Goal: Task Accomplishment & Management: Use online tool/utility

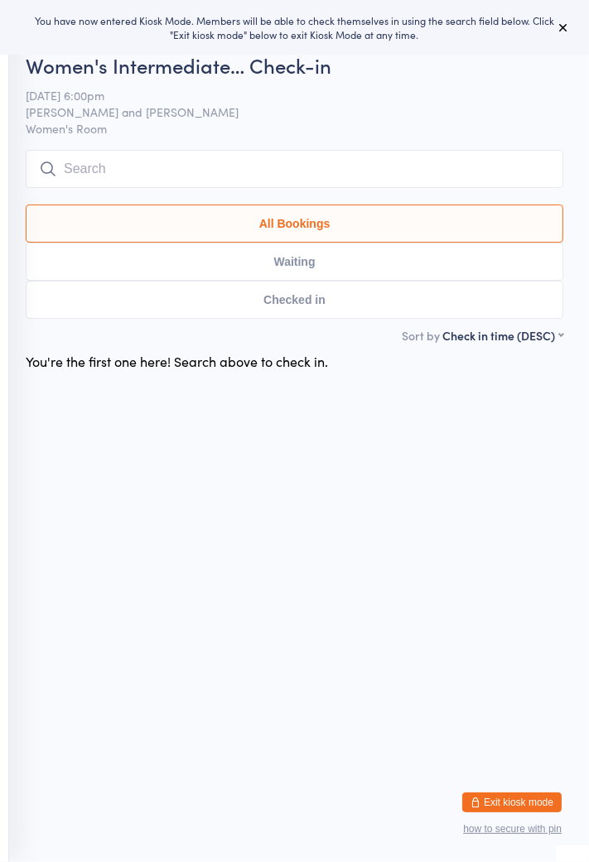
click at [145, 230] on button "All Bookings" at bounding box center [294, 223] width 537 height 38
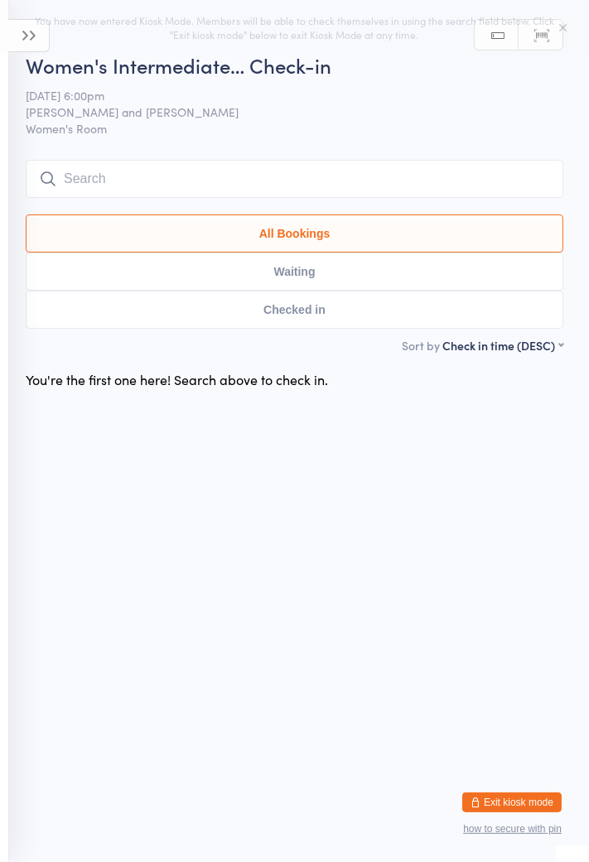
click at [258, 233] on button "All Bookings" at bounding box center [294, 233] width 537 height 38
click at [283, 232] on button "All Bookings" at bounding box center [294, 233] width 537 height 38
click at [42, 32] on icon at bounding box center [28, 35] width 41 height 33
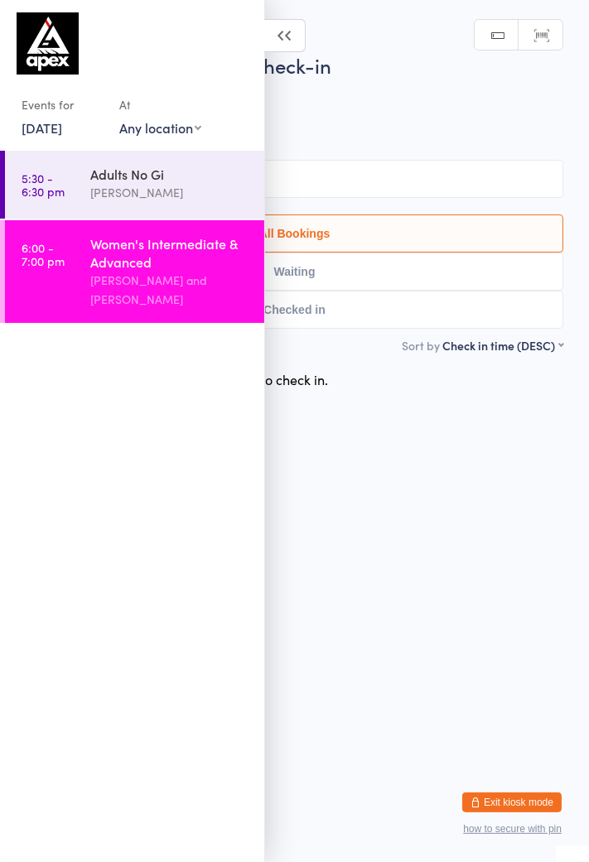
click at [125, 201] on div "[PERSON_NAME]" at bounding box center [170, 192] width 160 height 19
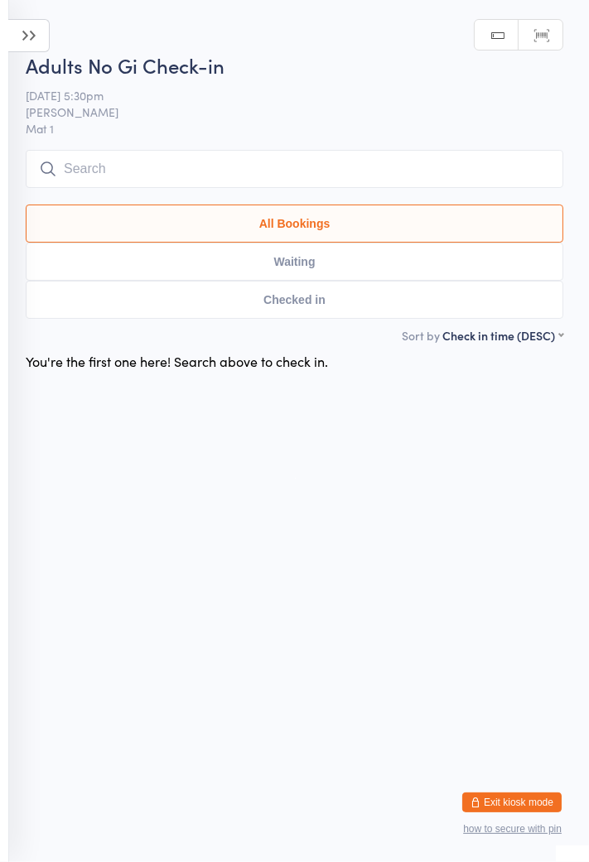
click at [41, 40] on icon at bounding box center [28, 35] width 41 height 33
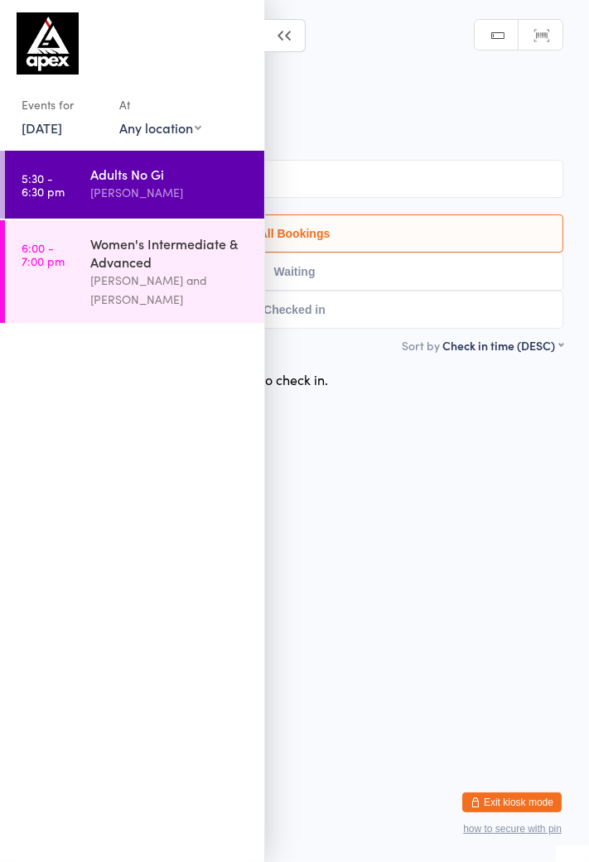
click at [58, 132] on link "[DATE]" at bounding box center [42, 127] width 41 height 18
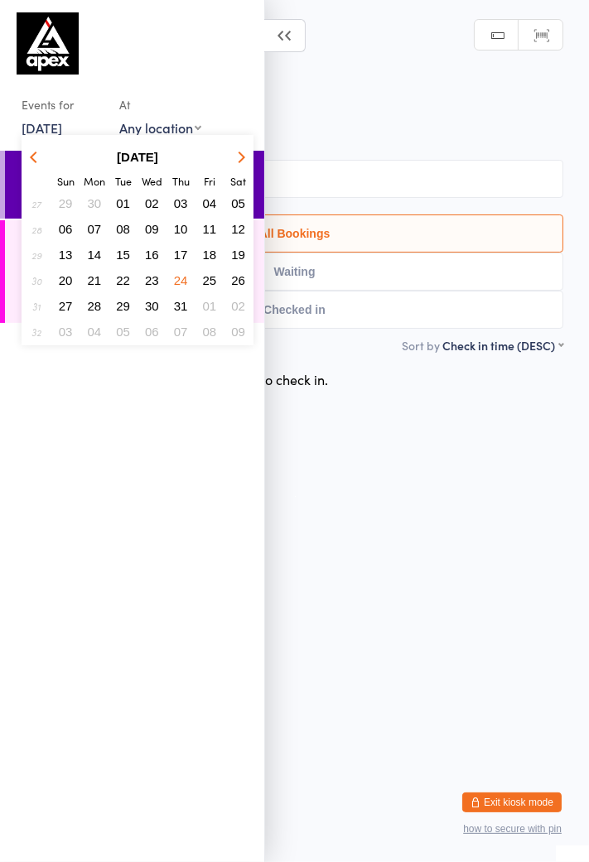
click at [238, 155] on icon "button" at bounding box center [239, 157] width 12 height 12
click at [151, 251] on span "13" at bounding box center [152, 255] width 14 height 14
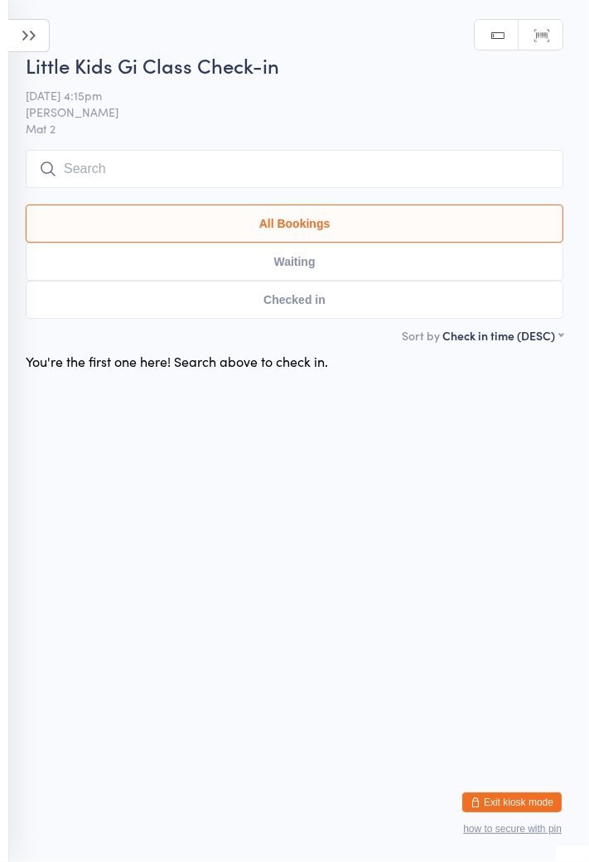
click at [25, 37] on icon at bounding box center [28, 35] width 41 height 33
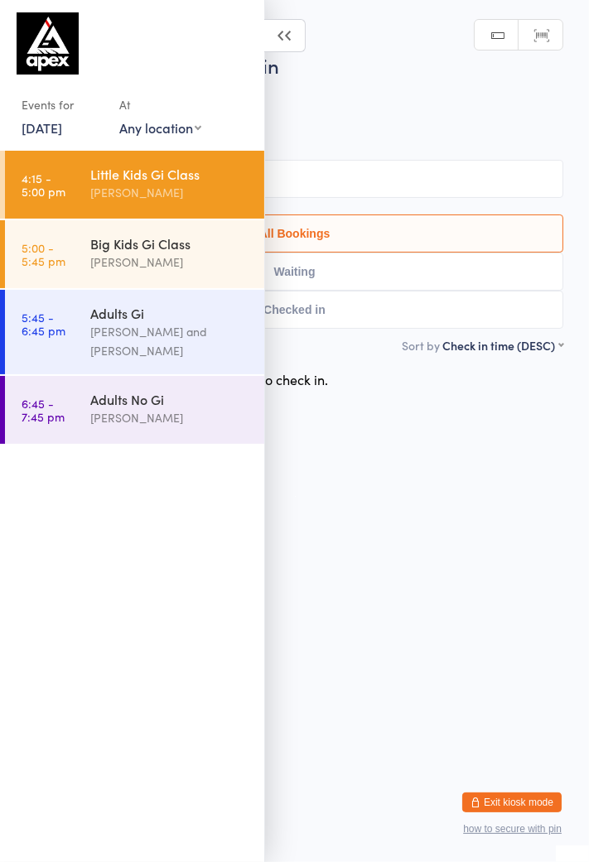
click at [96, 332] on div "[PERSON_NAME] and [PERSON_NAME]" at bounding box center [170, 341] width 160 height 38
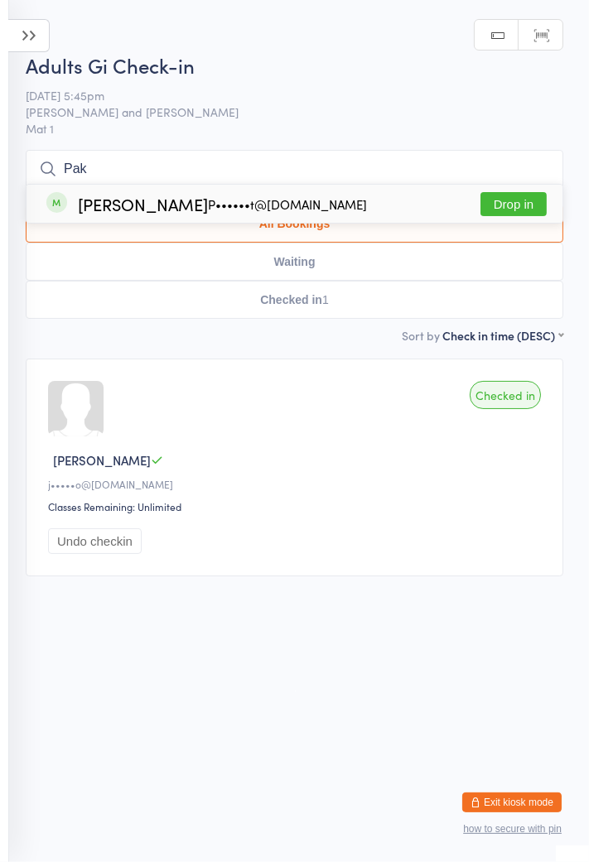
type input "Pak"
click at [501, 212] on button "Drop in" at bounding box center [513, 204] width 66 height 24
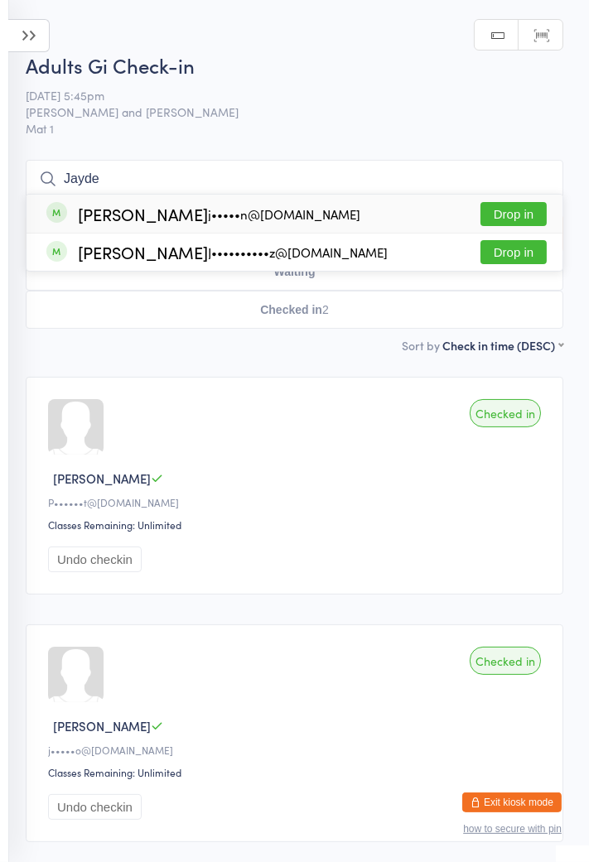
type input "Jayde"
click at [523, 217] on button "Drop in" at bounding box center [513, 214] width 66 height 24
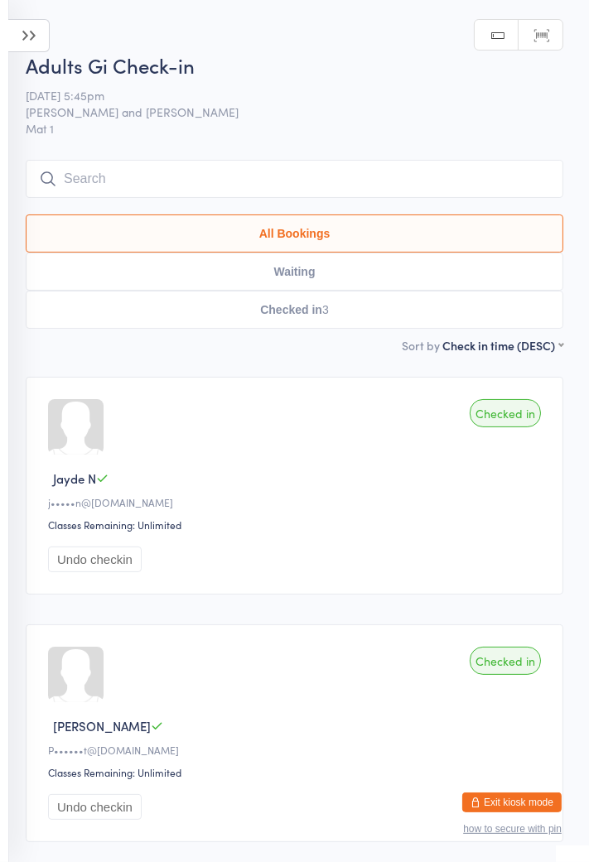
click at [11, 36] on icon at bounding box center [28, 35] width 41 height 33
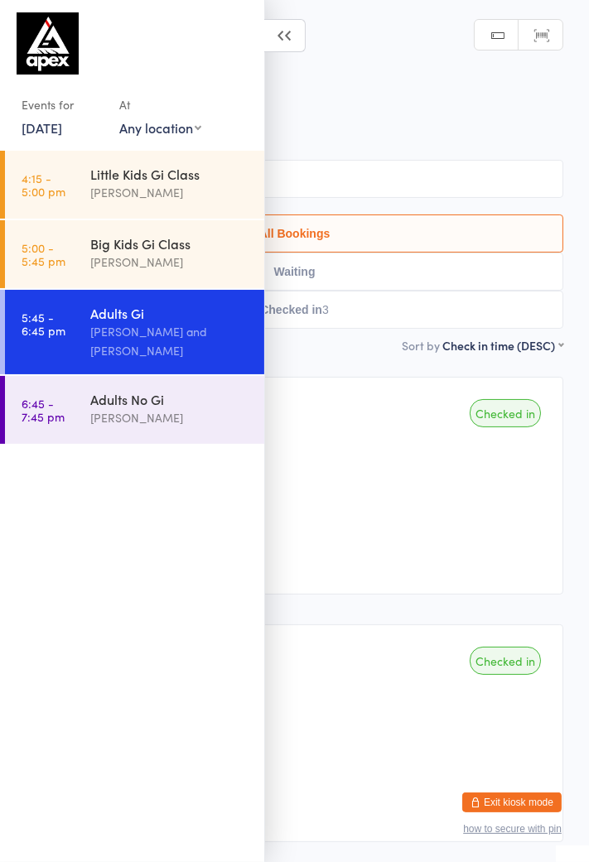
click at [190, 425] on div "[PERSON_NAME]" at bounding box center [170, 417] width 160 height 19
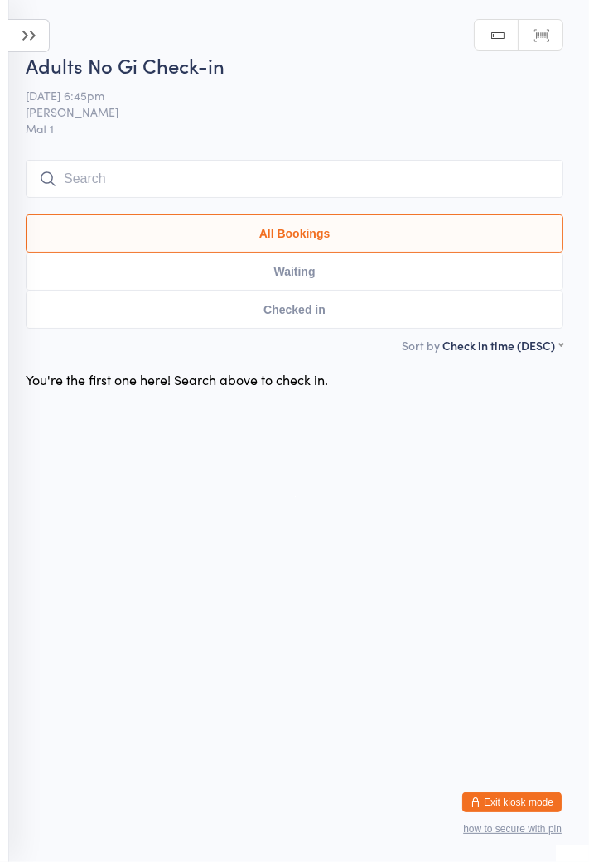
click at [27, 36] on icon at bounding box center [28, 35] width 41 height 33
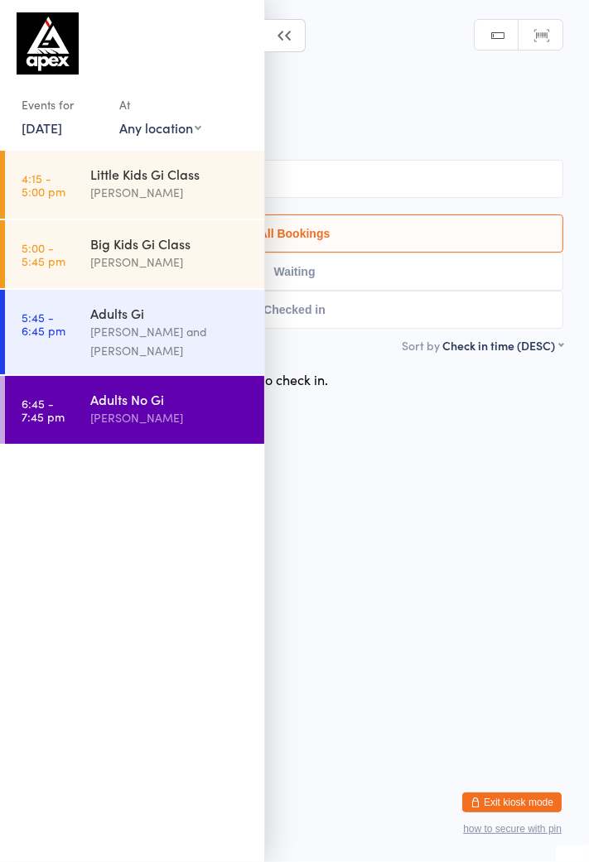
click at [169, 315] on div "Adults Gi" at bounding box center [170, 313] width 160 height 18
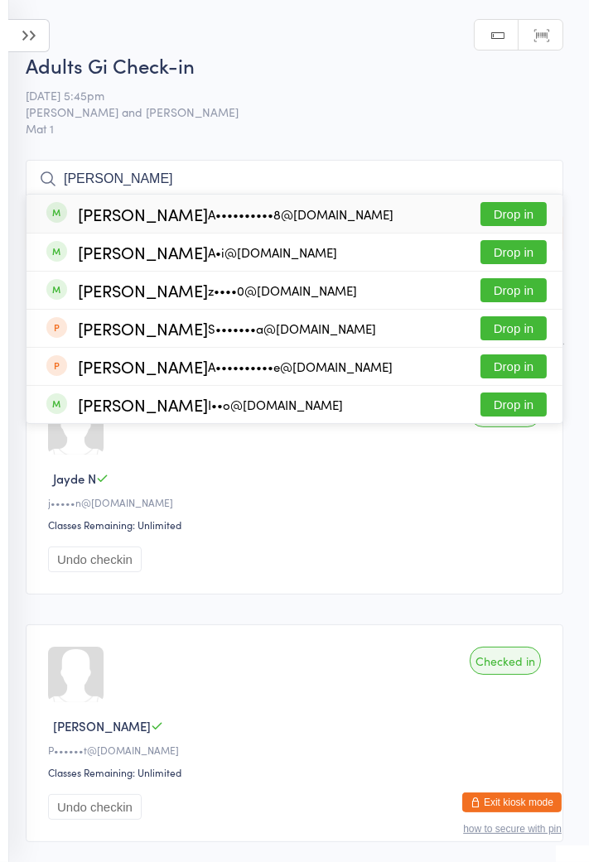
type input "[PERSON_NAME]"
click at [527, 217] on button "Drop in" at bounding box center [513, 214] width 66 height 24
